Goal: Task Accomplishment & Management: Manage account settings

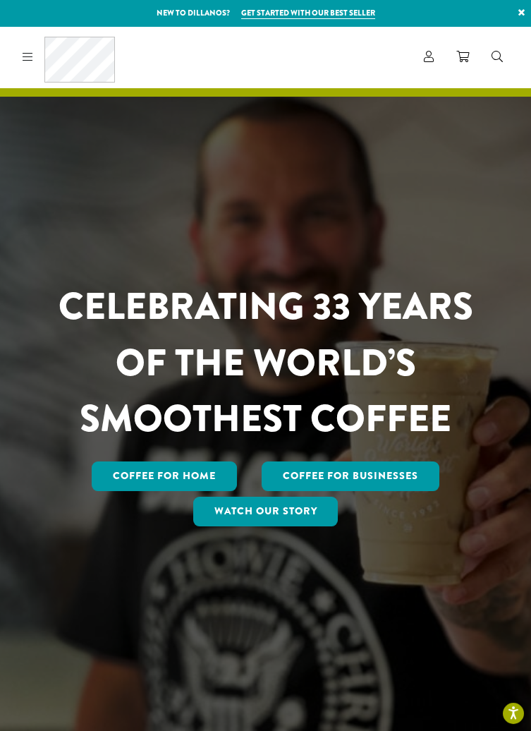
click at [426, 56] on icon at bounding box center [429, 56] width 10 height 11
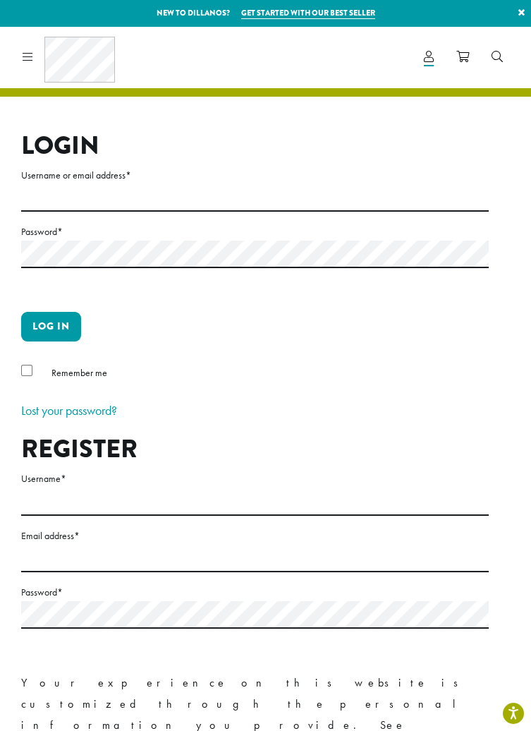
click at [311, 181] on label "Username or email address *" at bounding box center [255, 176] width 468 height 18
click at [311, 184] on input "Username or email address *" at bounding box center [255, 198] width 468 height 28
type input "**********"
click at [21, 312] on button "Log in" at bounding box center [51, 327] width 60 height 30
click at [51, 327] on button "Log in" at bounding box center [51, 327] width 60 height 30
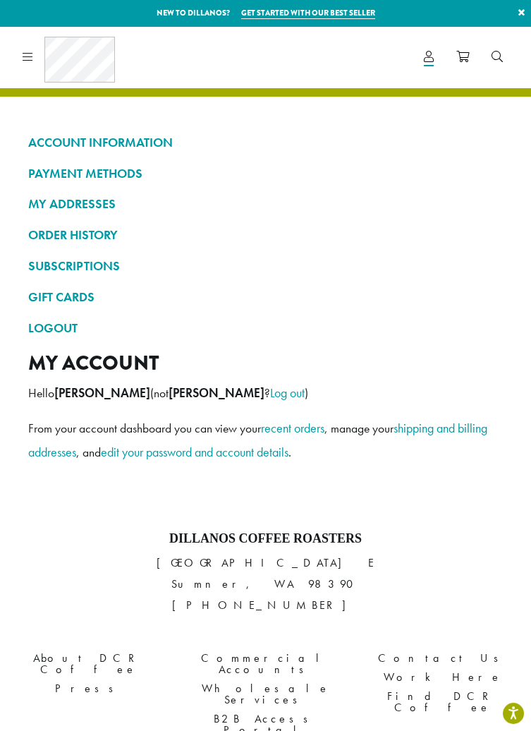
click at [109, 237] on link "ORDER HISTORY" at bounding box center [265, 235] width 475 height 24
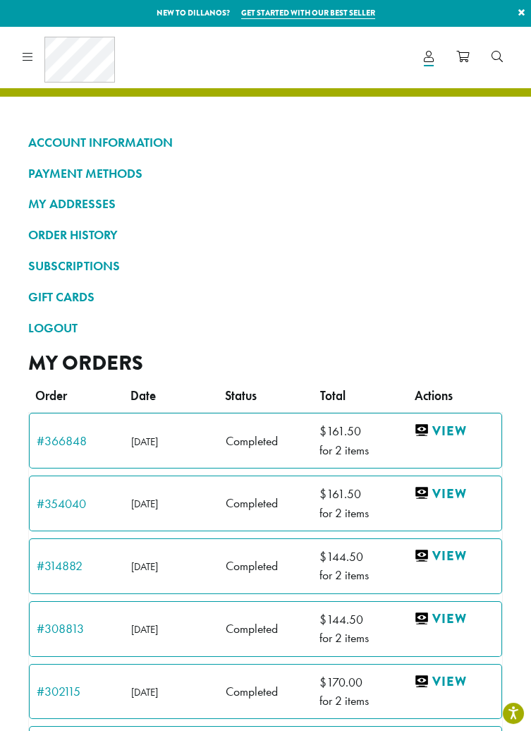
click at [450, 433] on link "View" at bounding box center [454, 431] width 80 height 18
